Goal: Task Accomplishment & Management: Use online tool/utility

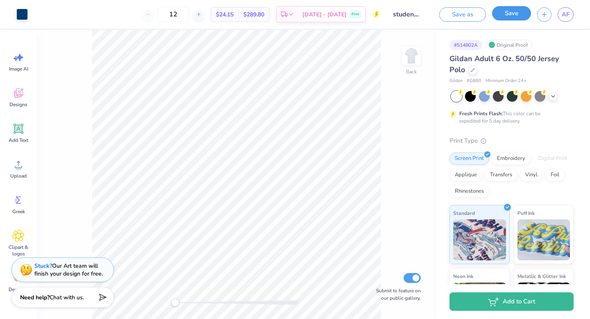
click at [502, 9] on button "Save" at bounding box center [511, 13] width 39 height 14
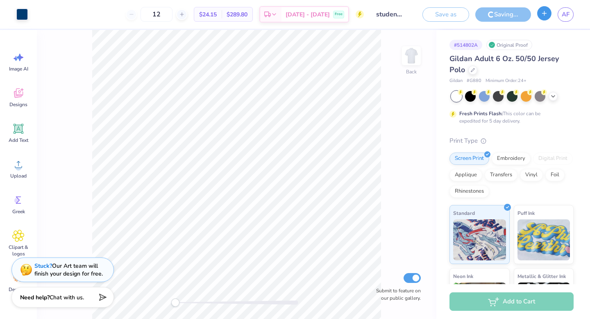
click at [548, 12] on button "button" at bounding box center [544, 13] width 14 height 14
type input "student a polo"
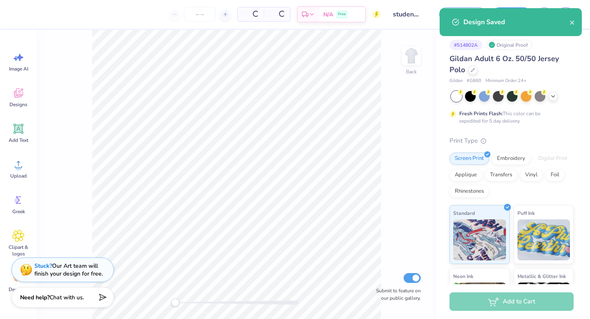
type input "12"
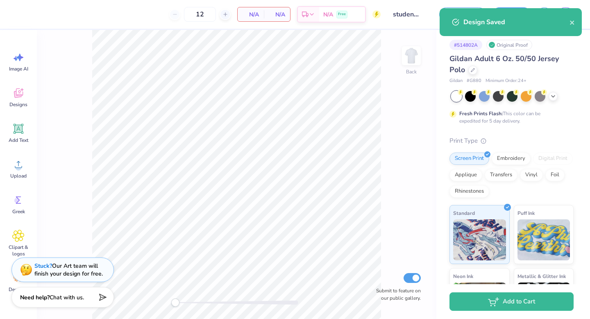
scroll to position [106, 0]
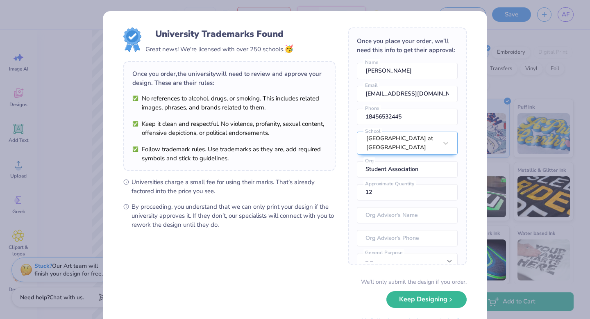
click at [508, 33] on div "University Trademarks Found Great news! We're licensed with over 250 schools. 🥳…" at bounding box center [295, 159] width 590 height 319
click at [415, 294] on button "Keep Designing" at bounding box center [426, 297] width 80 height 17
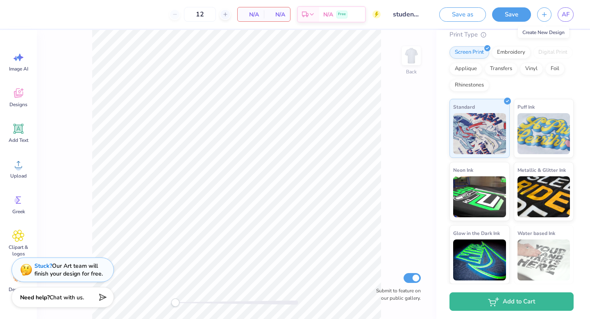
scroll to position [0, 0]
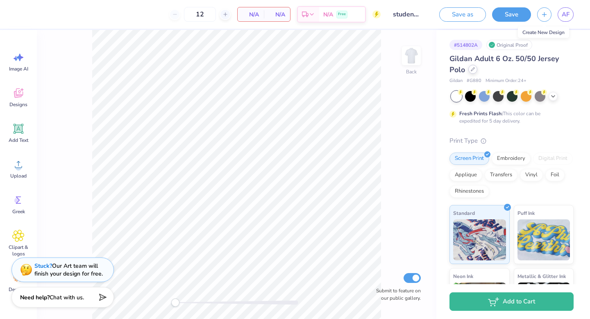
click at [472, 69] on icon at bounding box center [472, 69] width 4 height 4
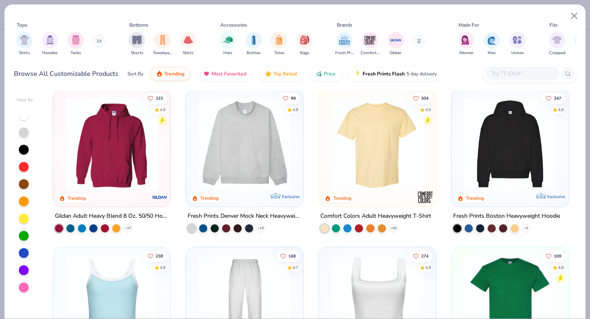
scroll to position [3, 0]
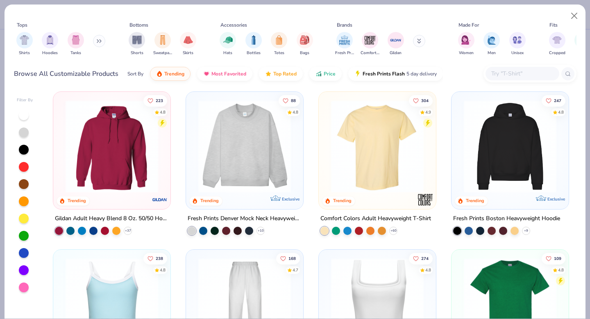
click at [247, 156] on img at bounding box center [244, 146] width 101 height 93
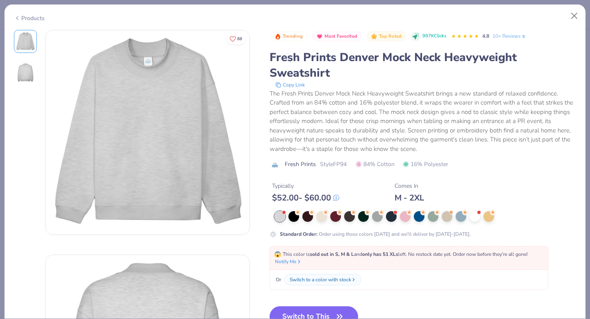
click at [582, 18] on div "Products" at bounding box center [295, 15] width 581 height 21
click at [577, 16] on button "Close" at bounding box center [574, 16] width 16 height 16
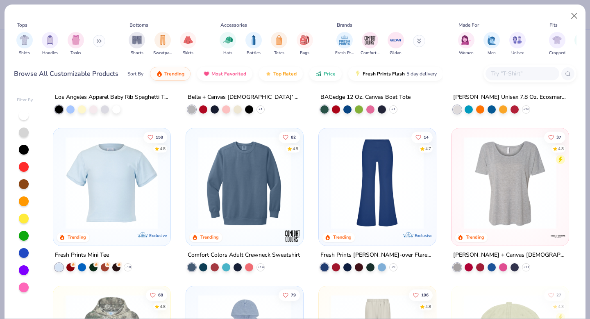
scroll to position [1233, 0]
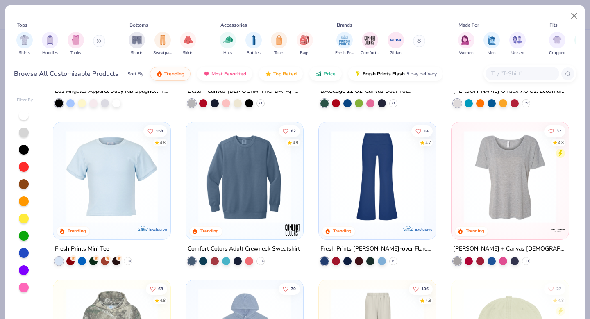
click at [239, 190] on img at bounding box center [244, 176] width 101 height 93
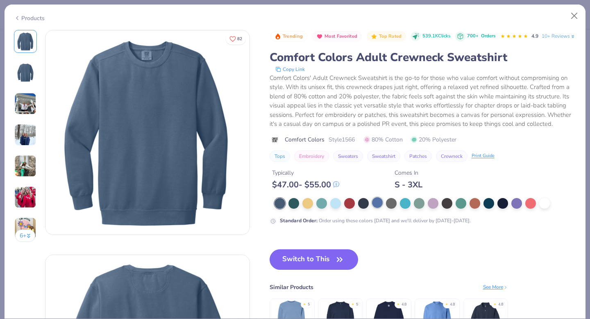
click at [374, 208] on div at bounding box center [377, 202] width 11 height 11
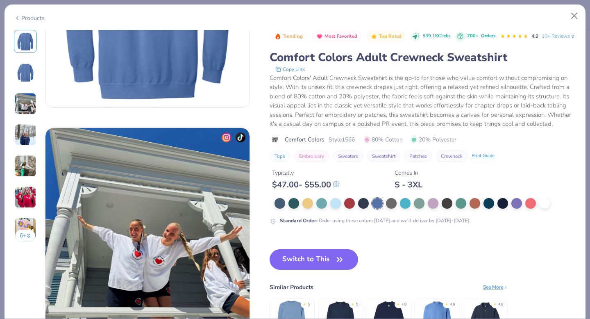
scroll to position [354, 0]
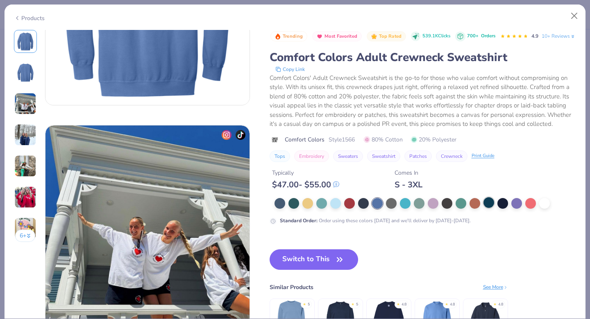
click at [493, 208] on div at bounding box center [488, 202] width 11 height 11
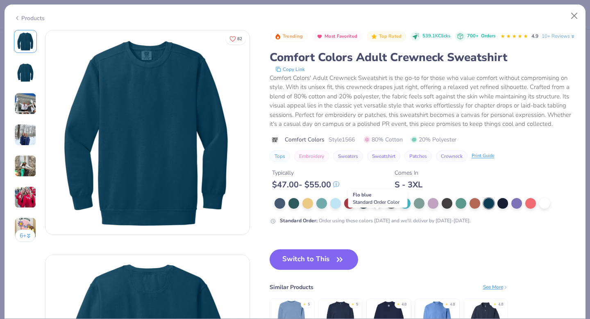
click at [381, 208] on div at bounding box center [377, 202] width 11 height 11
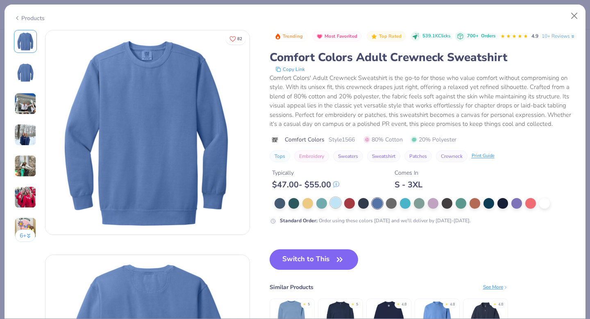
click at [339, 208] on div at bounding box center [335, 202] width 11 height 11
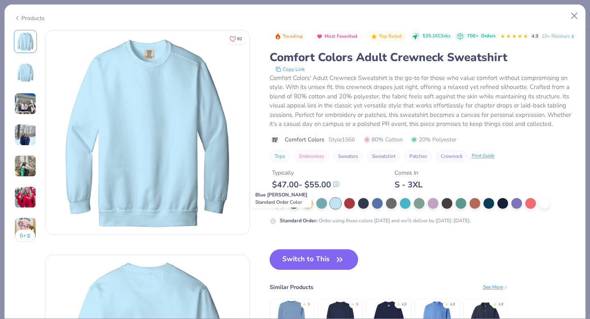
click at [283, 208] on div at bounding box center [279, 202] width 11 height 11
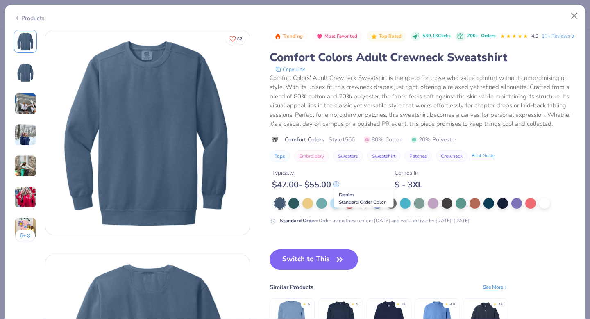
click at [365, 208] on div at bounding box center [363, 202] width 11 height 11
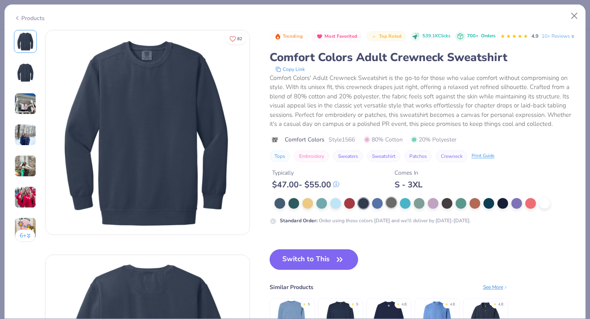
click at [392, 208] on div at bounding box center [391, 202] width 11 height 11
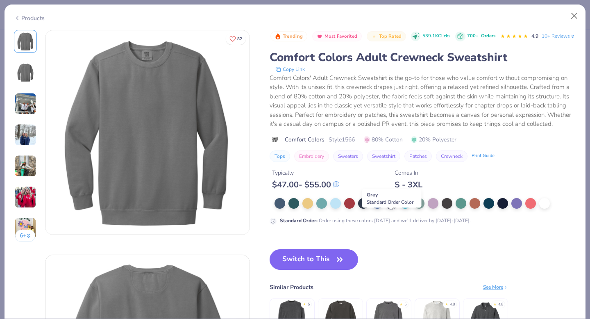
click at [388, 208] on div at bounding box center [391, 203] width 11 height 11
click at [372, 208] on div at bounding box center [377, 202] width 11 height 11
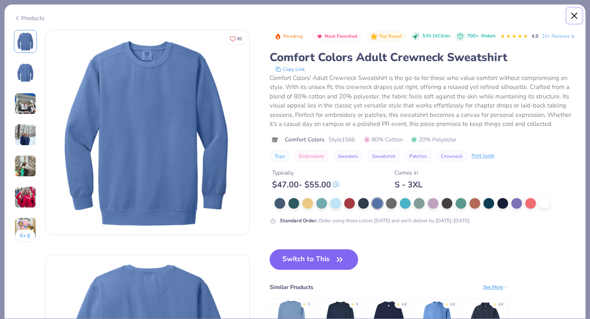
click at [571, 16] on button "Close" at bounding box center [574, 16] width 16 height 16
